Goal: Obtain resource: Download file/media

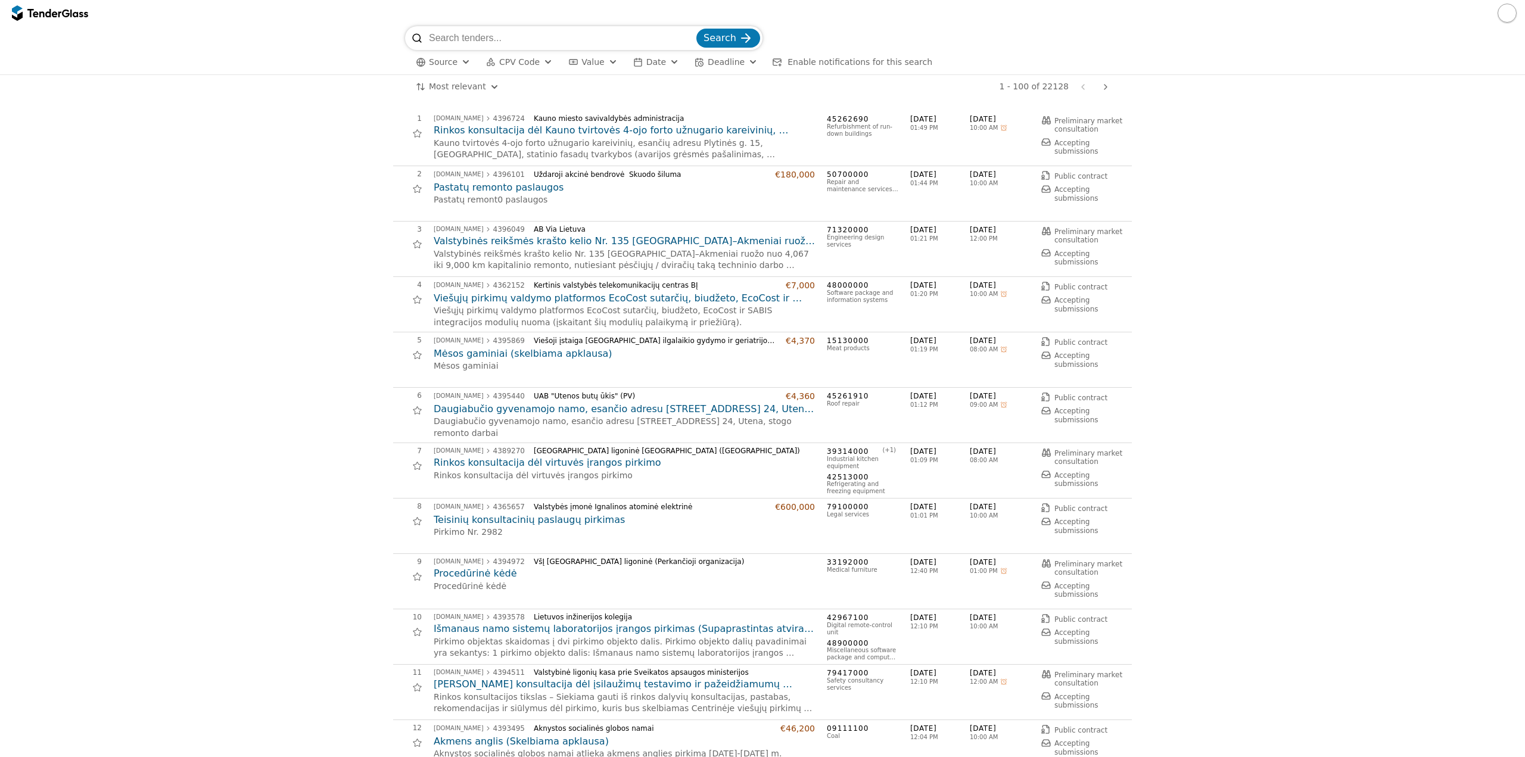
click at [709, 238] on h2 "Valstybinės reikšmės krašto kelio Nr. 135 [GEOGRAPHIC_DATA]–Akmeniai ruožo nuo …" at bounding box center [624, 241] width 381 height 13
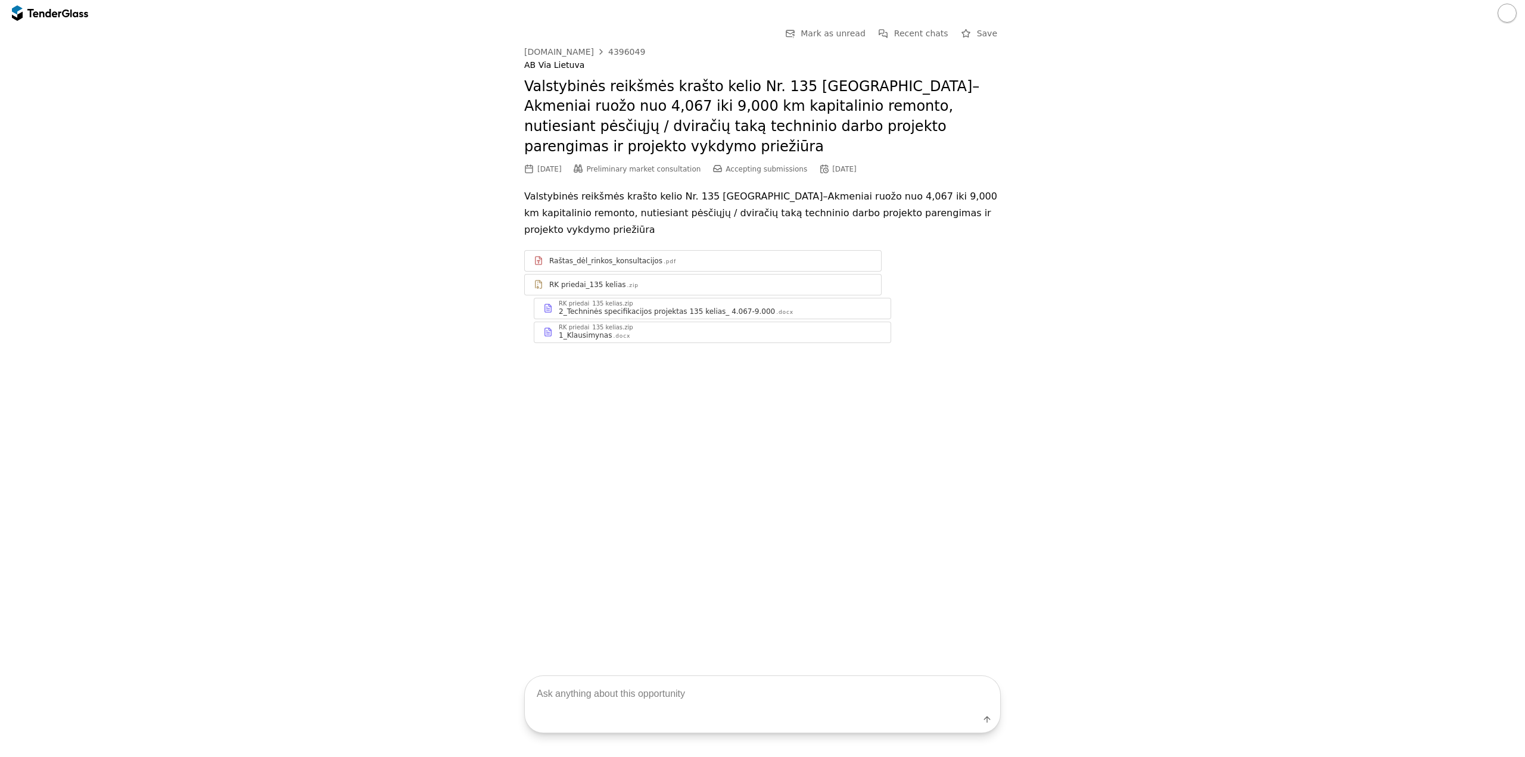
click at [670, 256] on div "Raštas_dėl_rinkos_konsultacijos .pdf" at bounding box center [710, 261] width 323 height 10
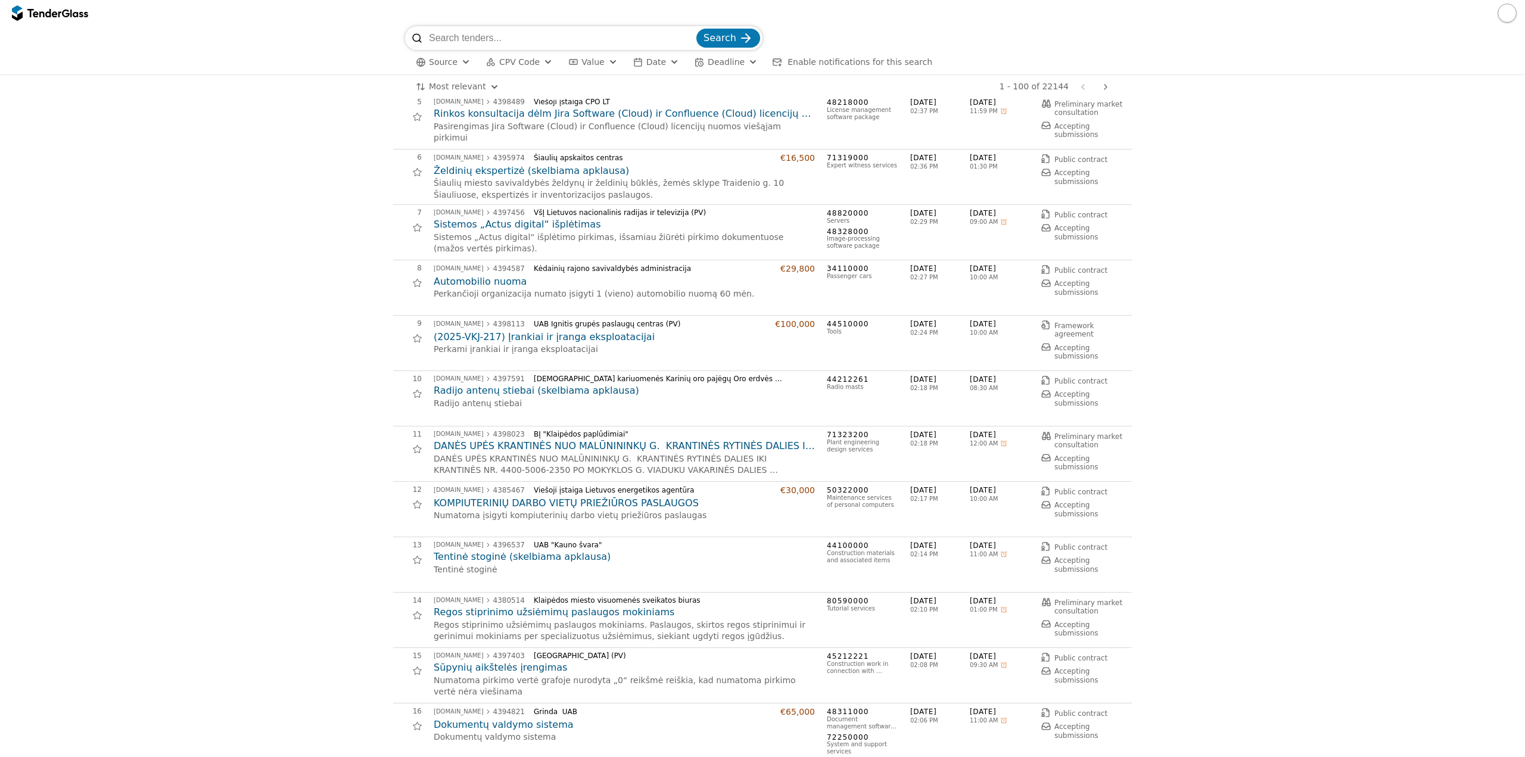
scroll to position [596, 0]
